Goal: Navigation & Orientation: Find specific page/section

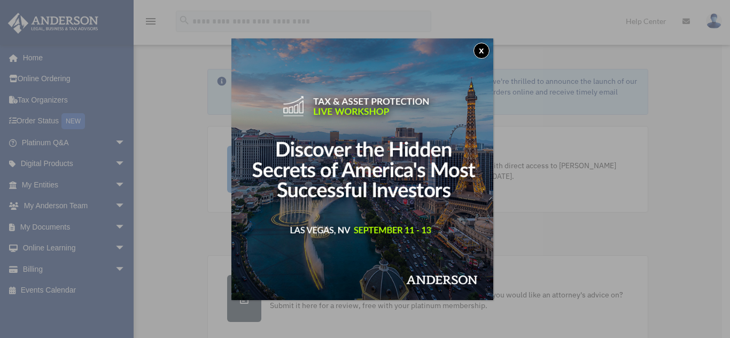
click at [484, 49] on button "x" at bounding box center [482, 51] width 16 height 16
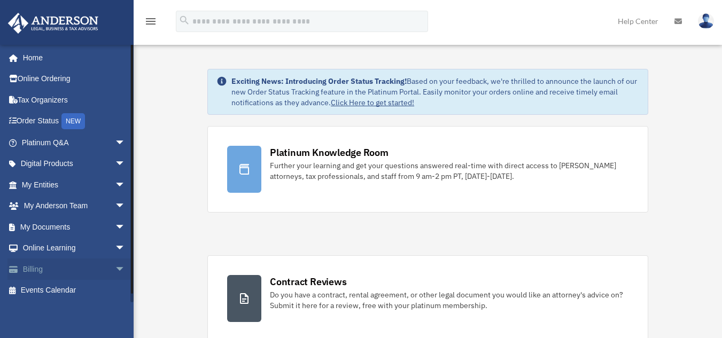
click at [115, 272] on span "arrow_drop_down" at bounding box center [125, 270] width 21 height 22
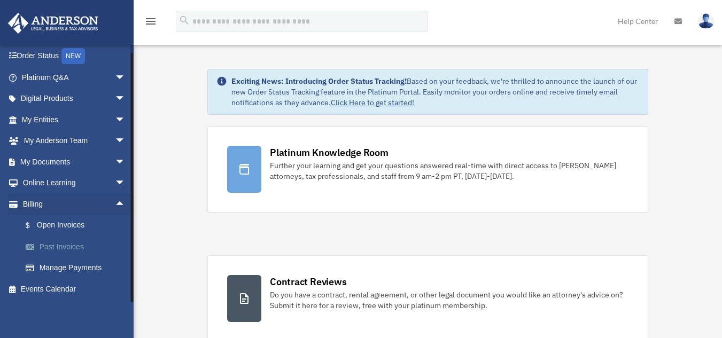
click at [79, 248] on link "Past Invoices" at bounding box center [78, 246] width 127 height 21
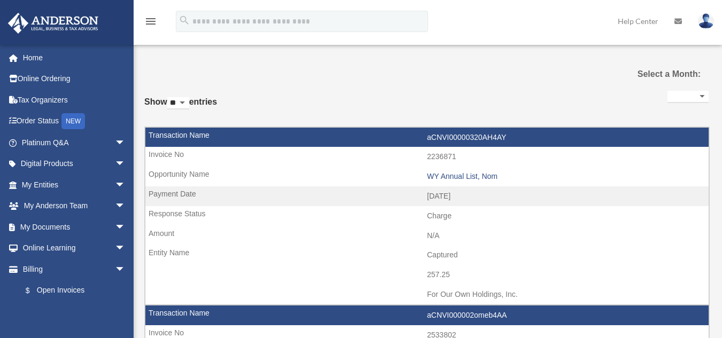
select select
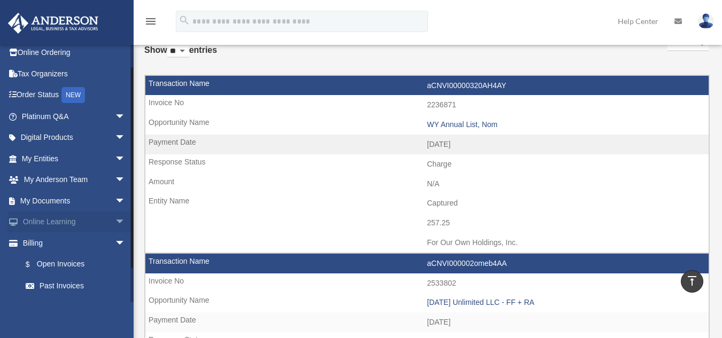
scroll to position [50, 0]
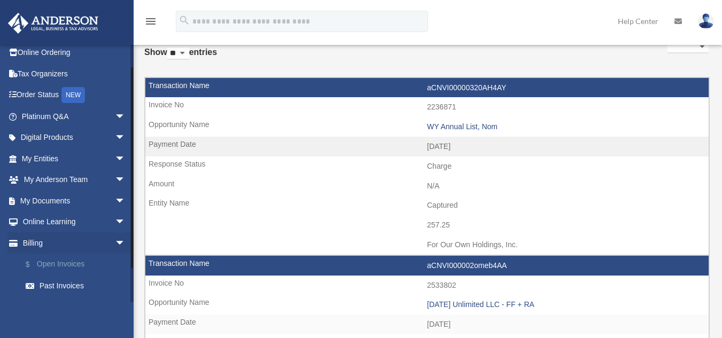
click at [67, 260] on link "$ Open Invoices" at bounding box center [78, 265] width 127 height 22
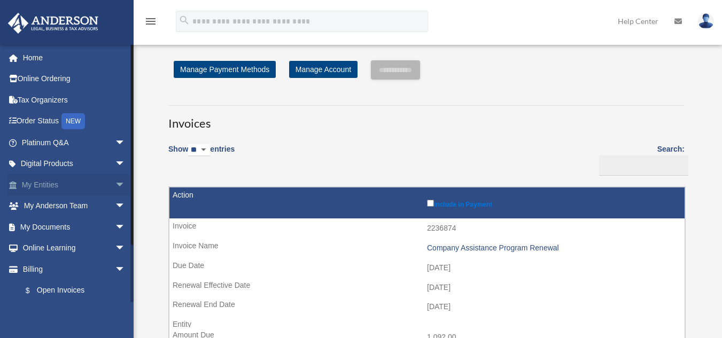
click at [115, 187] on span "arrow_drop_down" at bounding box center [125, 185] width 21 height 22
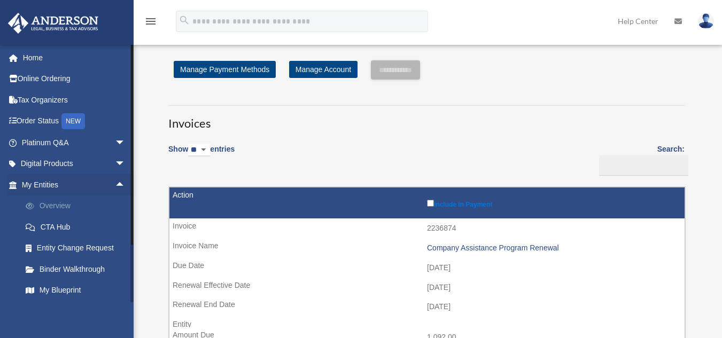
click at [73, 204] on link "Overview" at bounding box center [78, 206] width 127 height 21
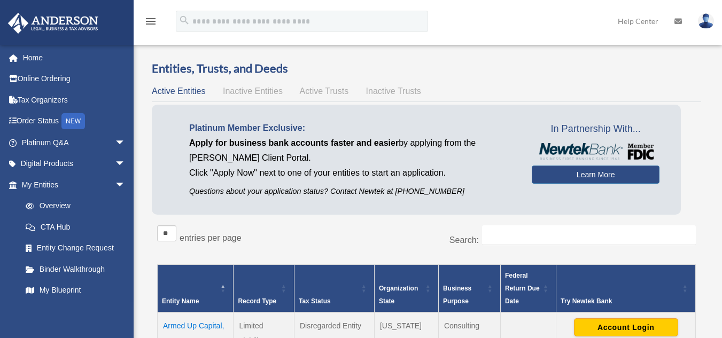
click at [323, 92] on span "Active Trusts" at bounding box center [324, 91] width 49 height 9
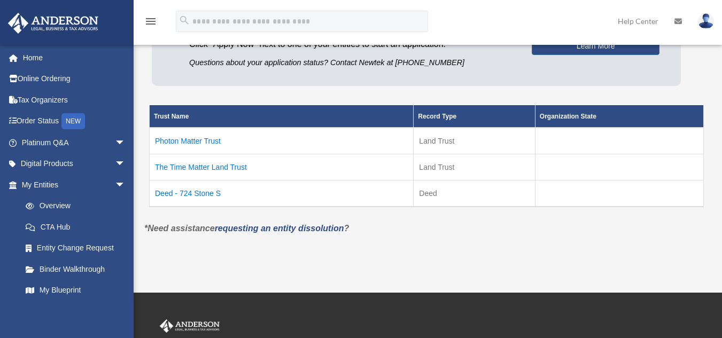
scroll to position [129, 0]
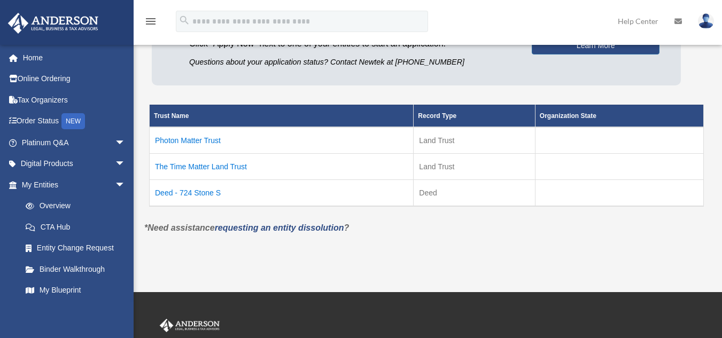
click at [208, 192] on td "Deed - 724 Stone S" at bounding box center [282, 193] width 264 height 27
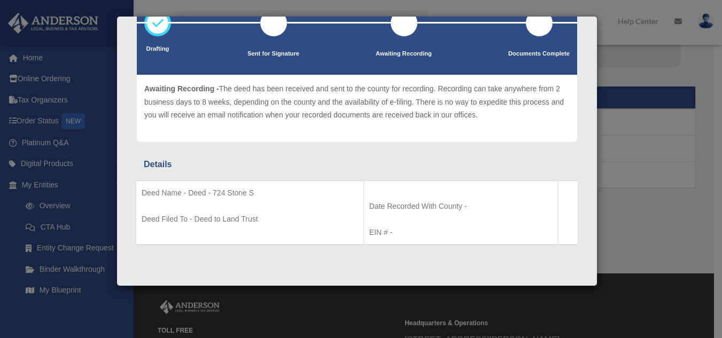
scroll to position [0, 0]
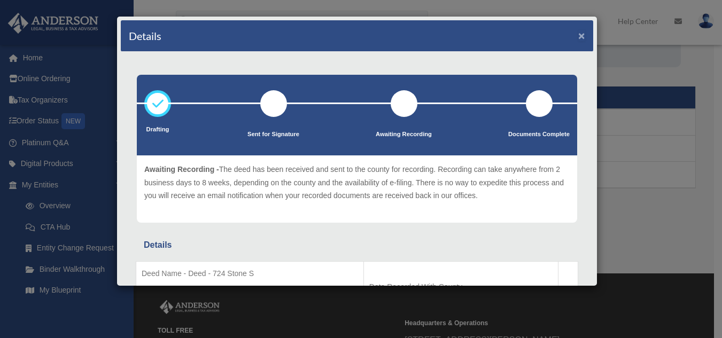
click at [579, 37] on button "×" at bounding box center [582, 35] width 7 height 11
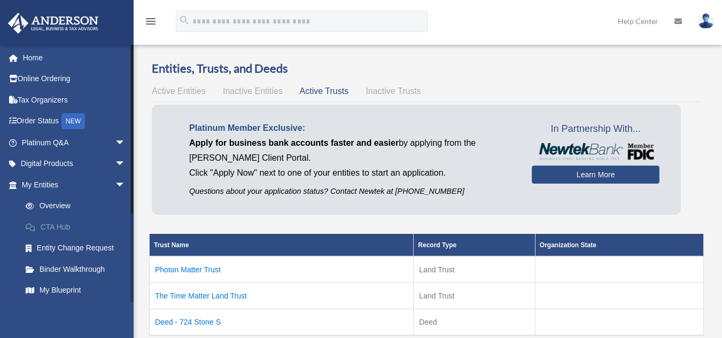
scroll to position [128, 0]
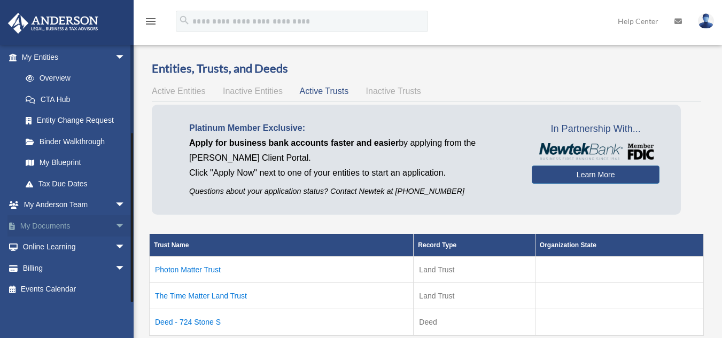
click at [115, 229] on span "arrow_drop_down" at bounding box center [125, 226] width 21 height 22
click at [55, 248] on link "Box" at bounding box center [78, 247] width 127 height 21
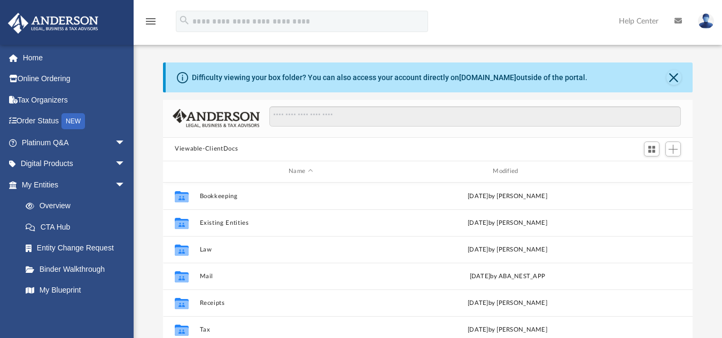
scroll to position [235, 522]
click at [519, 174] on div "Modified" at bounding box center [507, 172] width 203 height 10
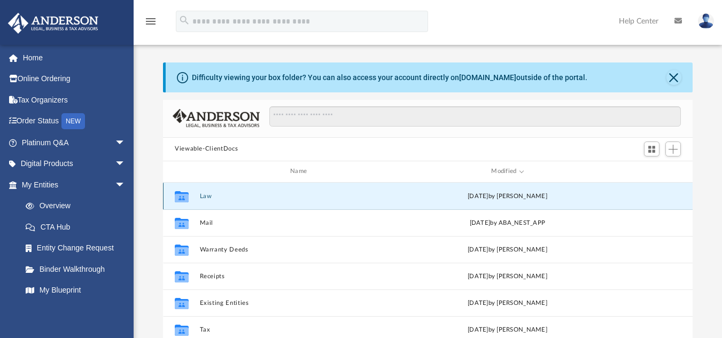
click at [204, 196] on button "Law" at bounding box center [301, 195] width 202 height 7
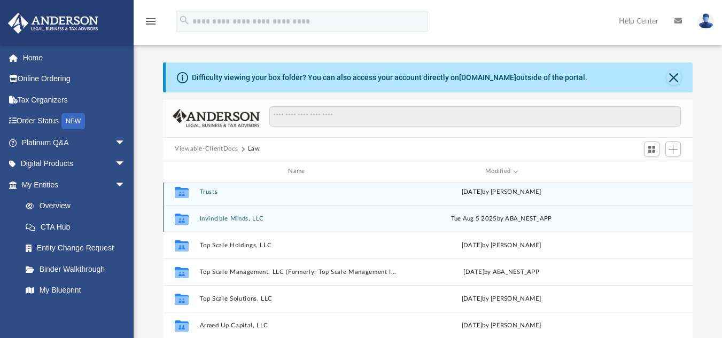
scroll to position [0, 0]
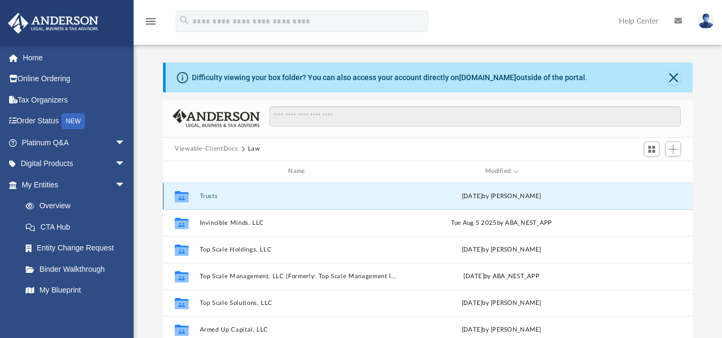
click at [211, 197] on button "Trusts" at bounding box center [299, 195] width 198 height 7
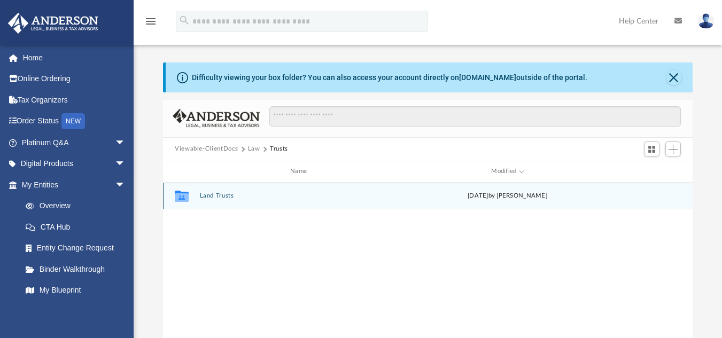
click at [229, 201] on div "Collaborated Folder Land Trusts [DATE] by [PERSON_NAME]" at bounding box center [428, 196] width 530 height 27
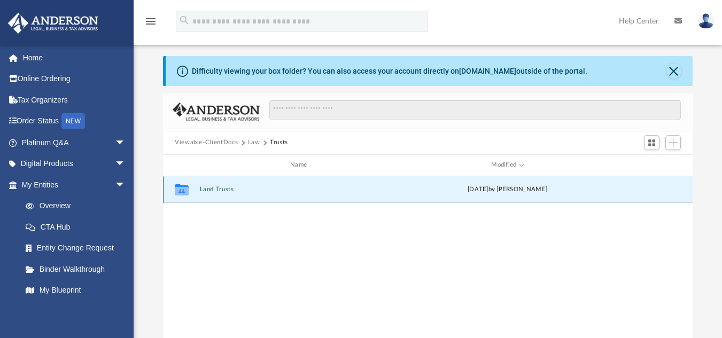
scroll to position [5, 0]
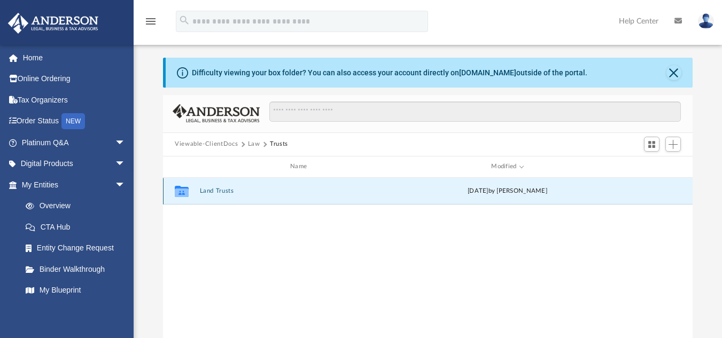
click at [228, 191] on button "Land Trusts" at bounding box center [301, 191] width 202 height 7
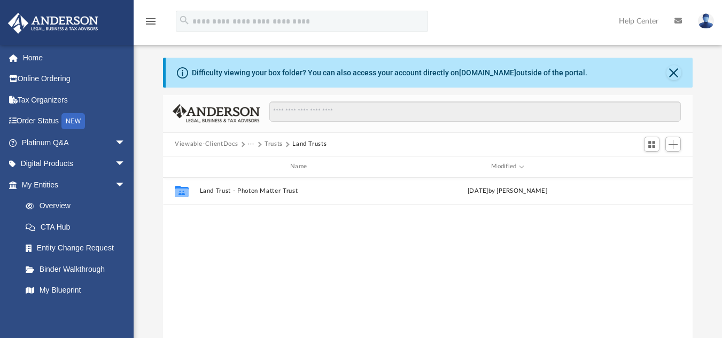
click at [251, 142] on button "···" at bounding box center [251, 145] width 7 height 10
click at [266, 141] on button "Trusts" at bounding box center [274, 145] width 18 height 10
click at [253, 148] on button "Law" at bounding box center [254, 145] width 12 height 10
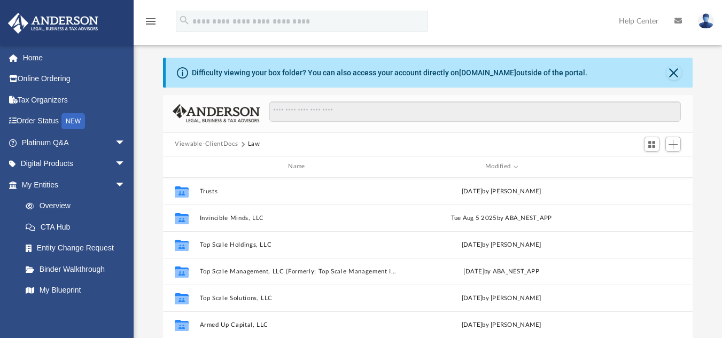
click at [253, 148] on button "Law" at bounding box center [254, 145] width 12 height 10
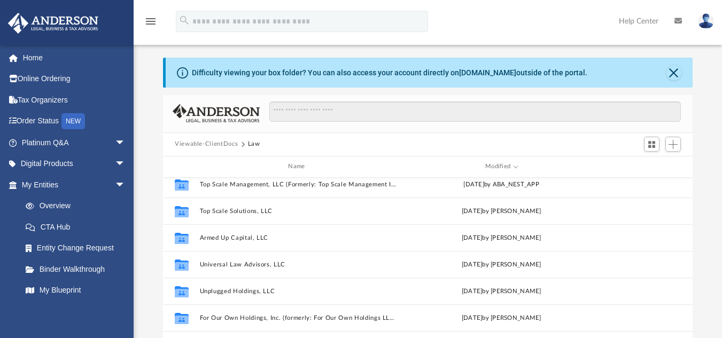
scroll to position [88, 0]
click at [90, 209] on link "Overview" at bounding box center [78, 206] width 127 height 21
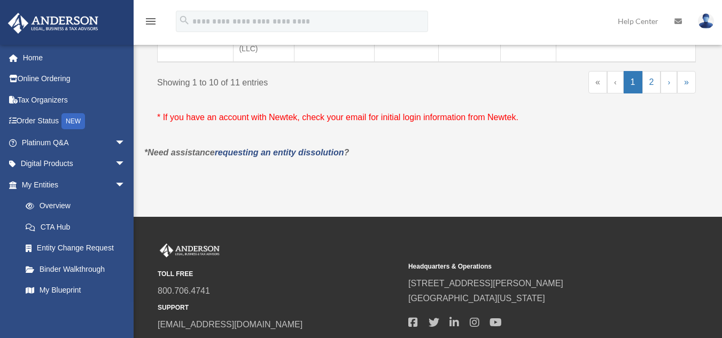
scroll to position [934, 0]
